Goal: Transaction & Acquisition: Download file/media

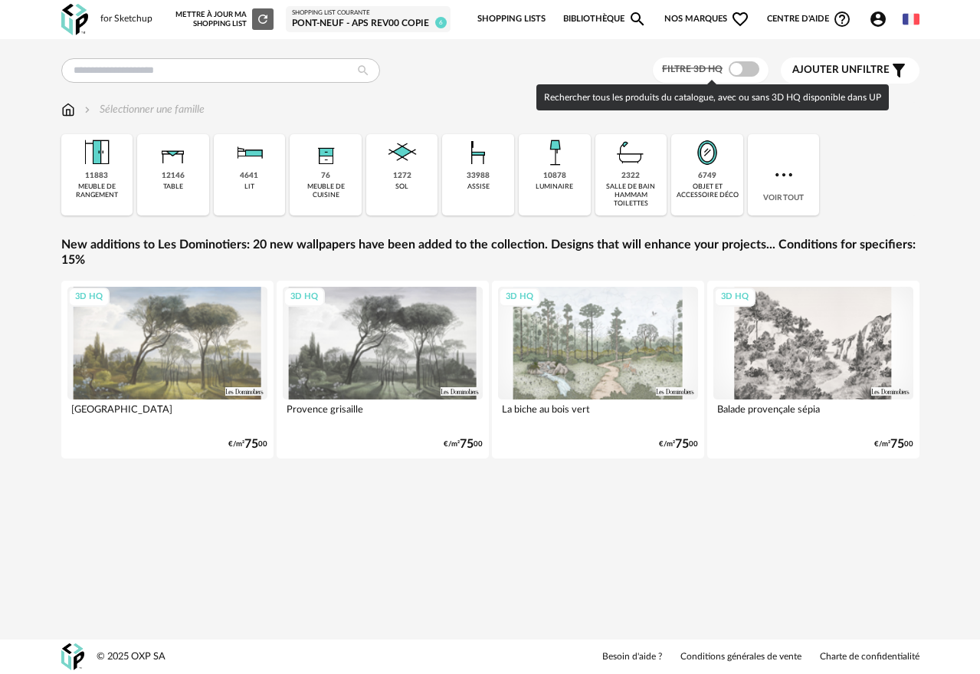
click at [750, 69] on span at bounding box center [744, 68] width 31 height 15
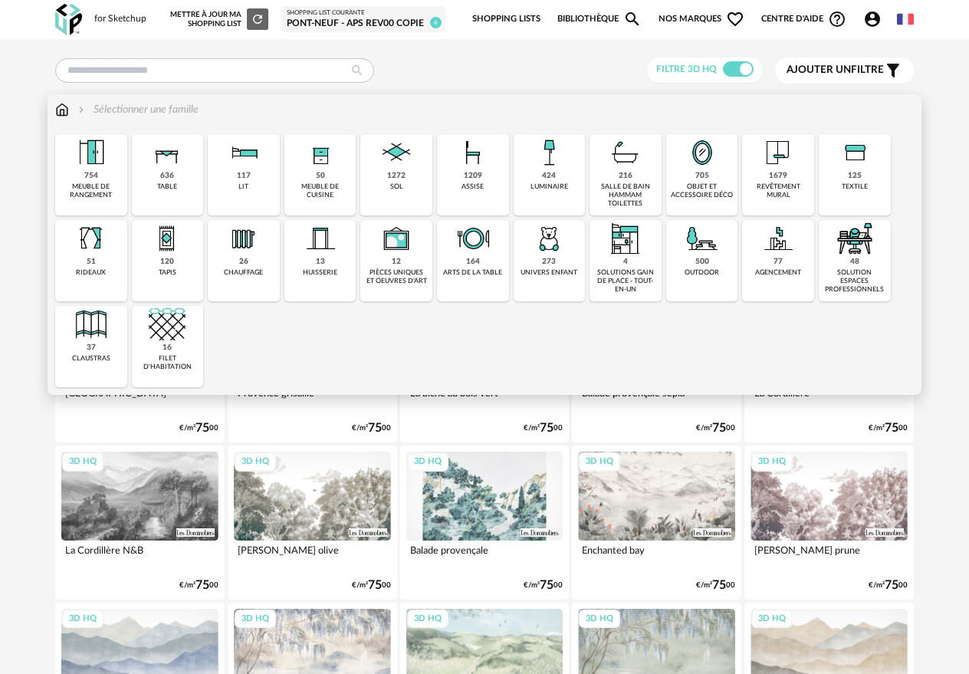
click at [554, 160] on img at bounding box center [548, 152] width 37 height 37
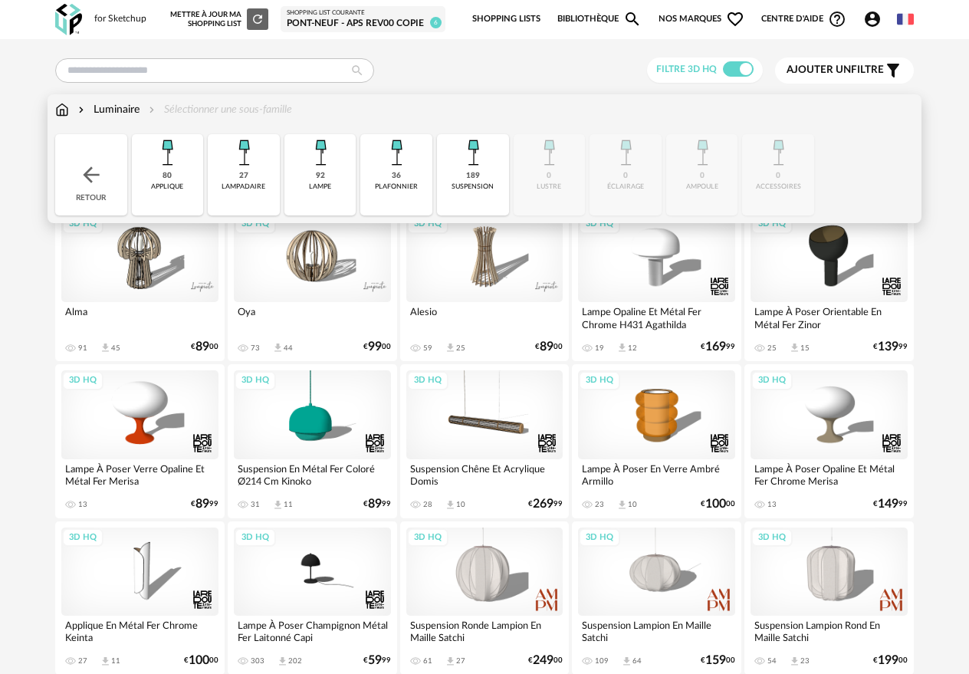
click at [262, 168] on div "27 [GEOGRAPHIC_DATA]" at bounding box center [244, 174] width 72 height 81
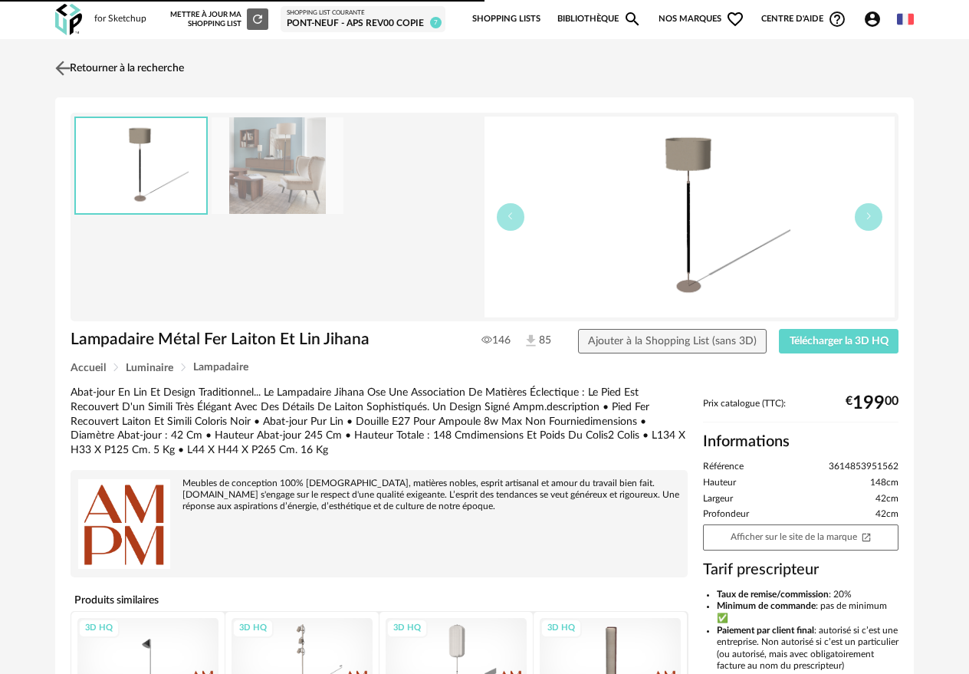
click at [128, 67] on link "Retourner à la recherche" at bounding box center [117, 68] width 133 height 34
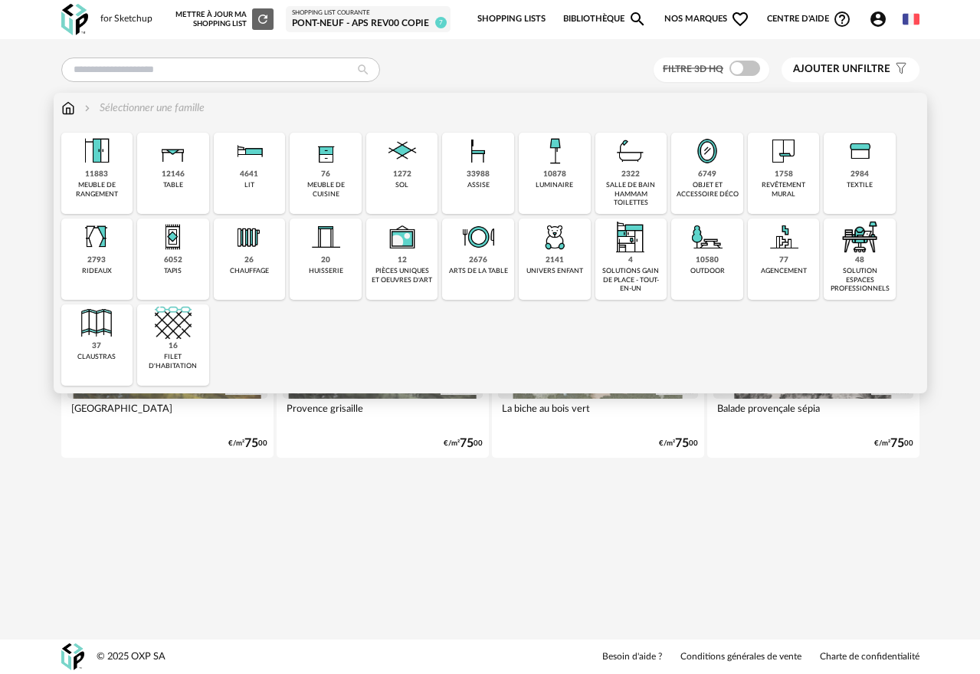
click at [570, 162] on img at bounding box center [554, 151] width 37 height 37
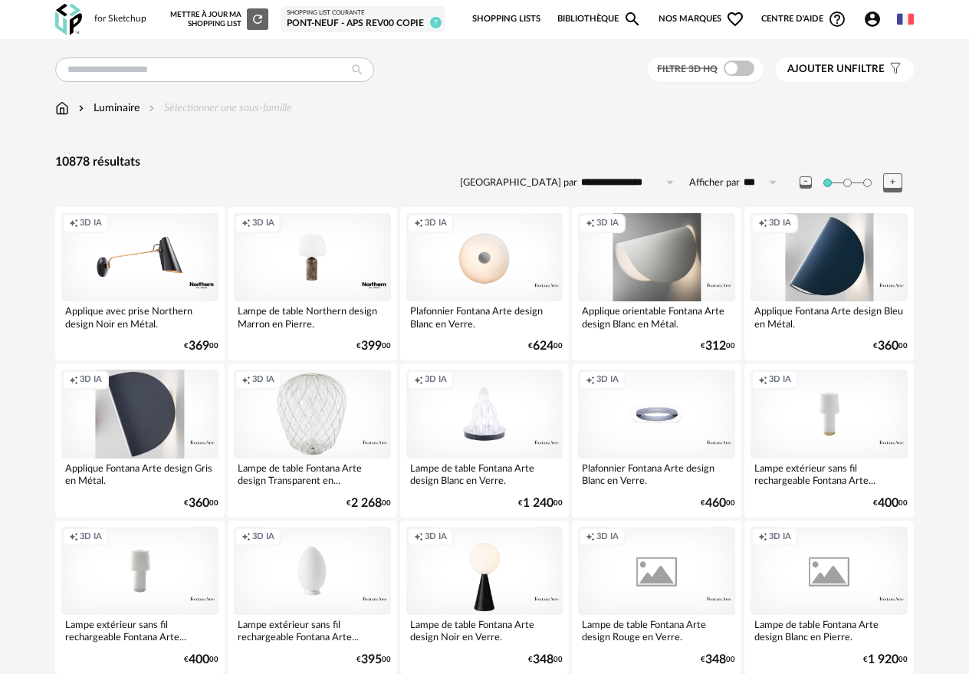
click at [736, 64] on span at bounding box center [738, 68] width 31 height 15
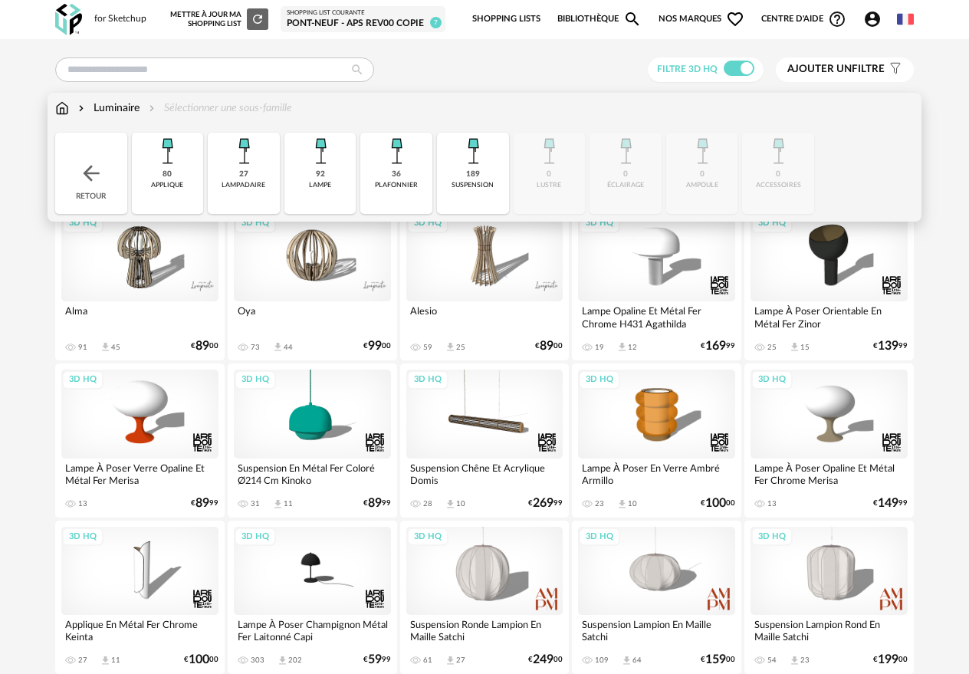
click at [340, 192] on div "92 lampe" at bounding box center [320, 173] width 72 height 81
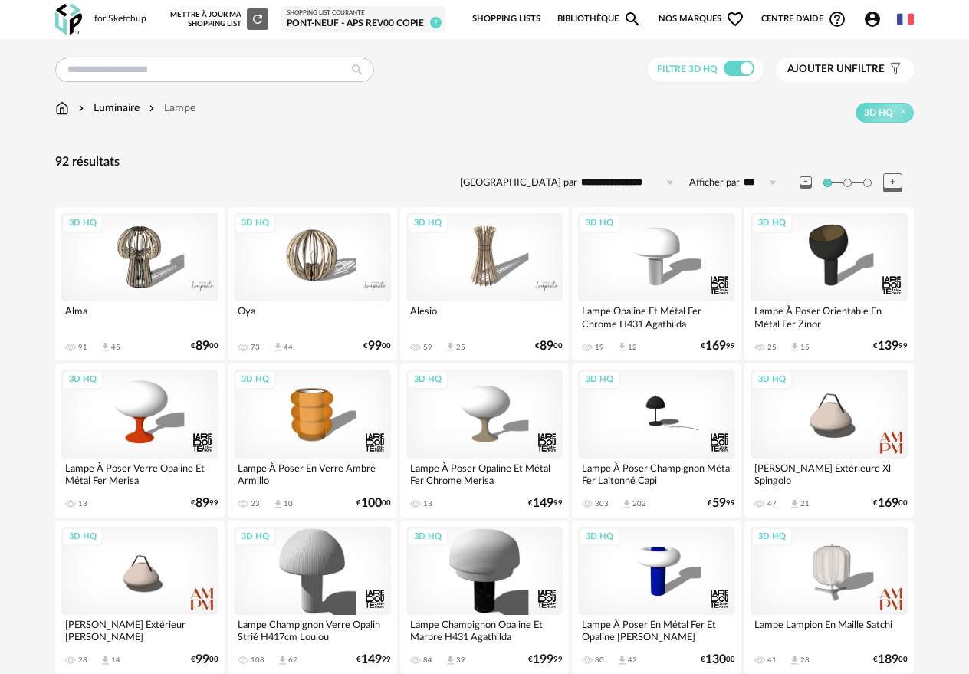
click at [317, 251] on div "3D HQ" at bounding box center [312, 257] width 157 height 88
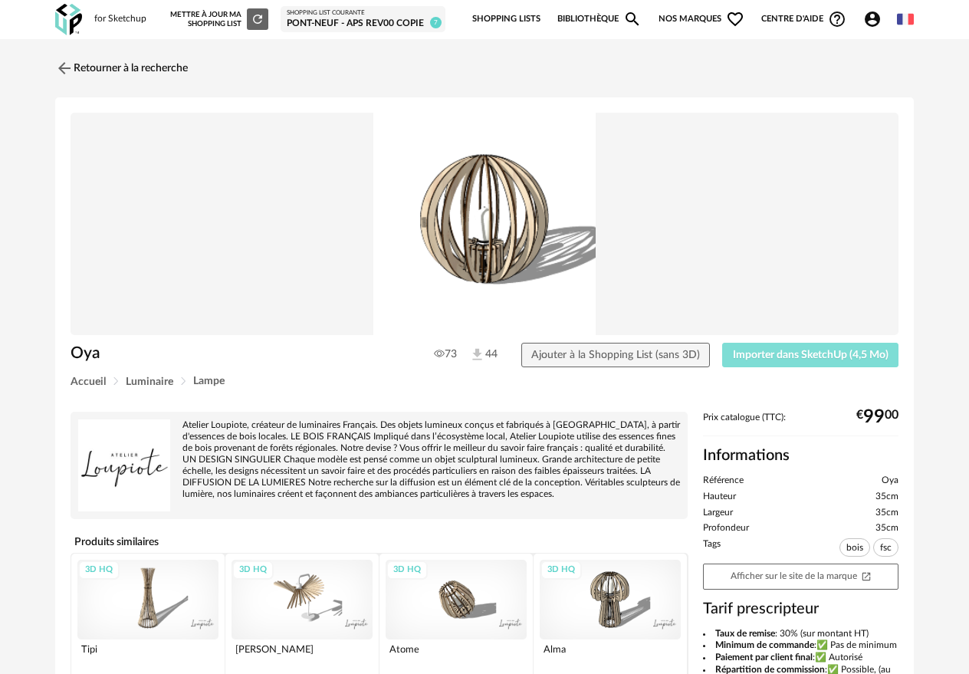
click at [782, 361] on button "Importer dans SketchUp (4,5 Mo)" at bounding box center [810, 355] width 176 height 25
